Goal: Check status: Check status

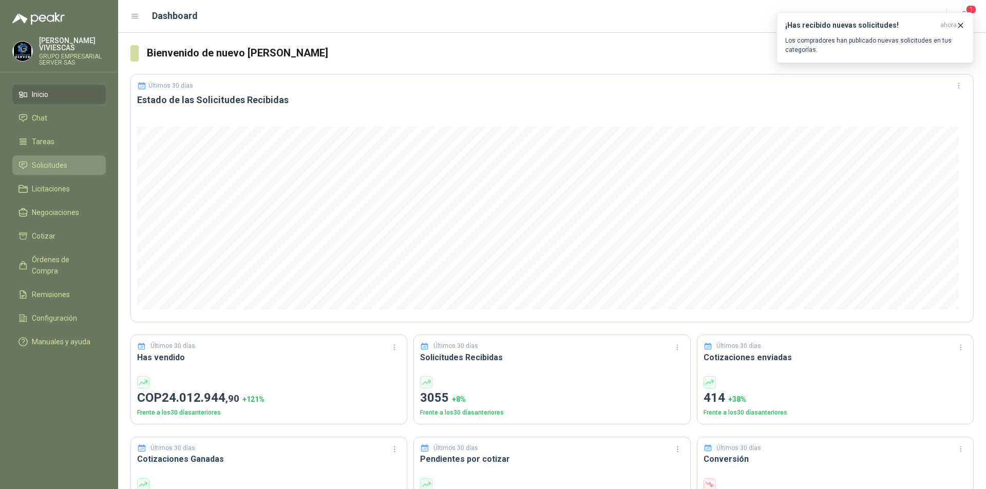
click at [49, 167] on span "Solicitudes" at bounding box center [49, 165] width 35 height 11
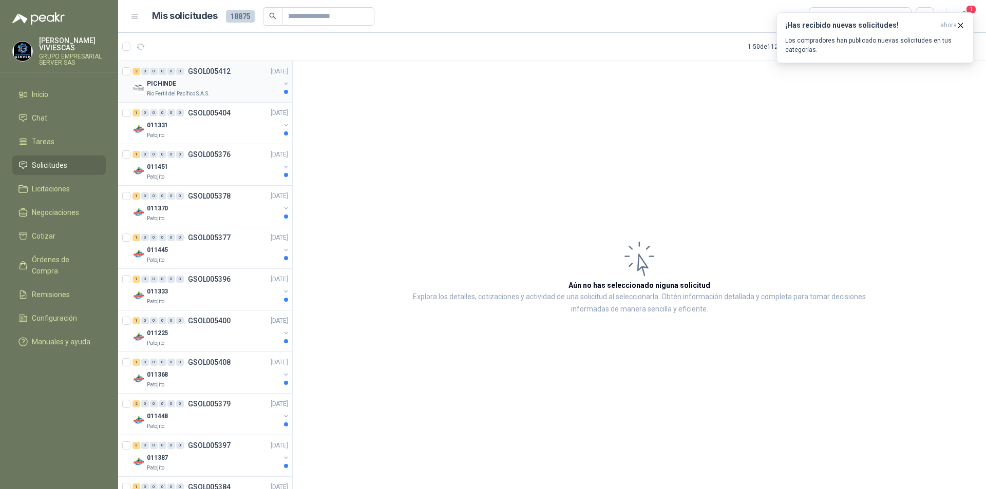
click at [168, 83] on p "PICHINDE" at bounding box center [161, 84] width 29 height 10
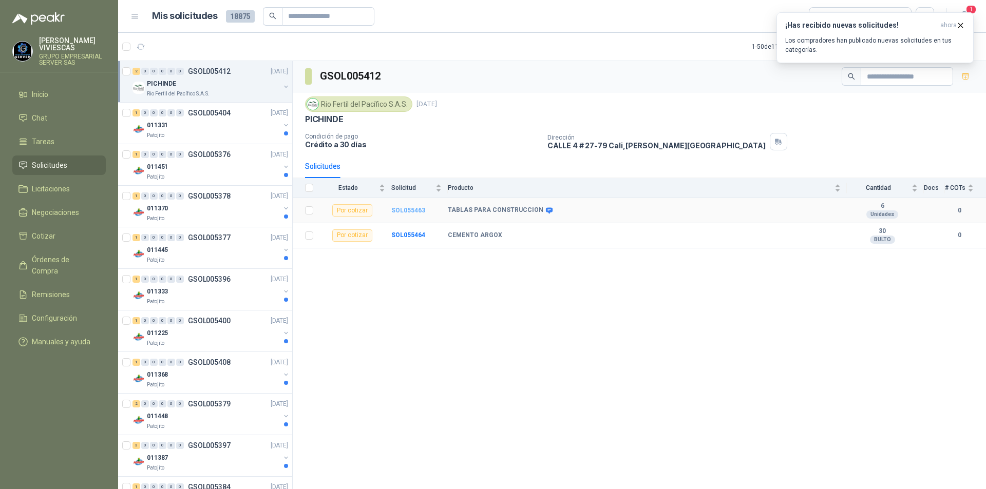
click at [409, 209] on b "SOL055463" at bounding box center [408, 210] width 34 height 7
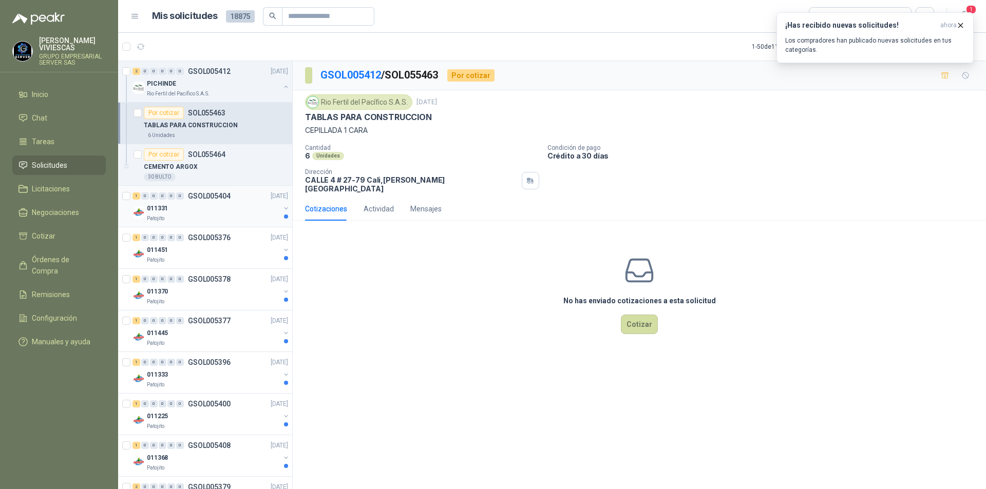
click at [197, 214] on div "011331" at bounding box center [213, 208] width 133 height 12
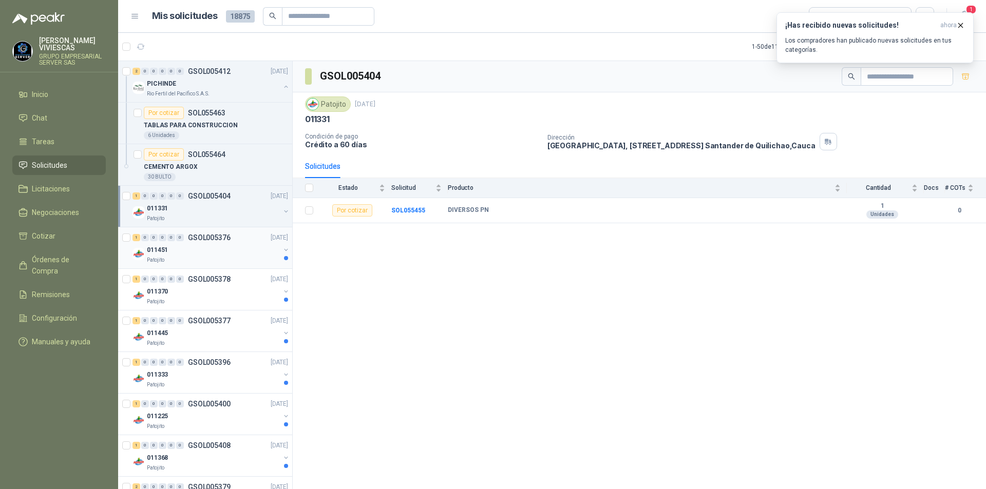
click at [189, 246] on div "011451" at bounding box center [213, 250] width 133 height 12
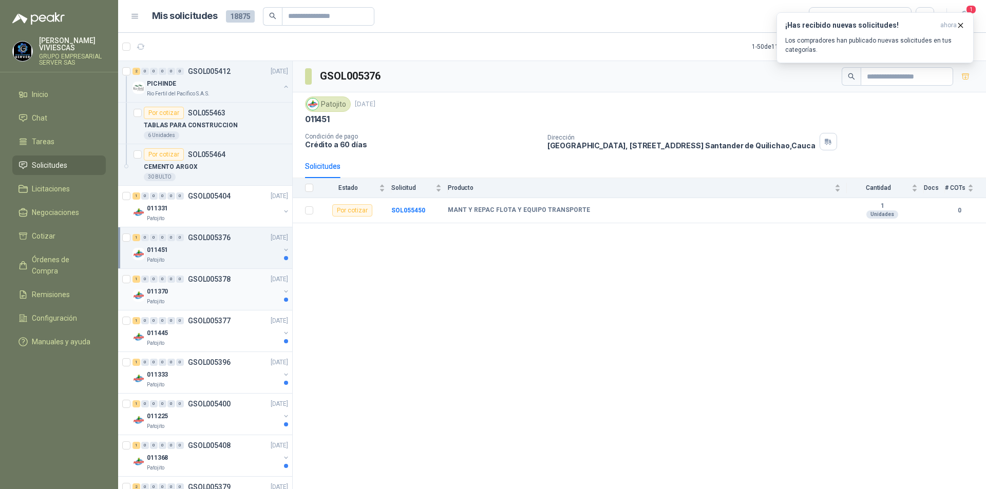
click at [176, 302] on div "Patojito" at bounding box center [213, 302] width 133 height 8
